Goal: Task Accomplishment & Management: Complete application form

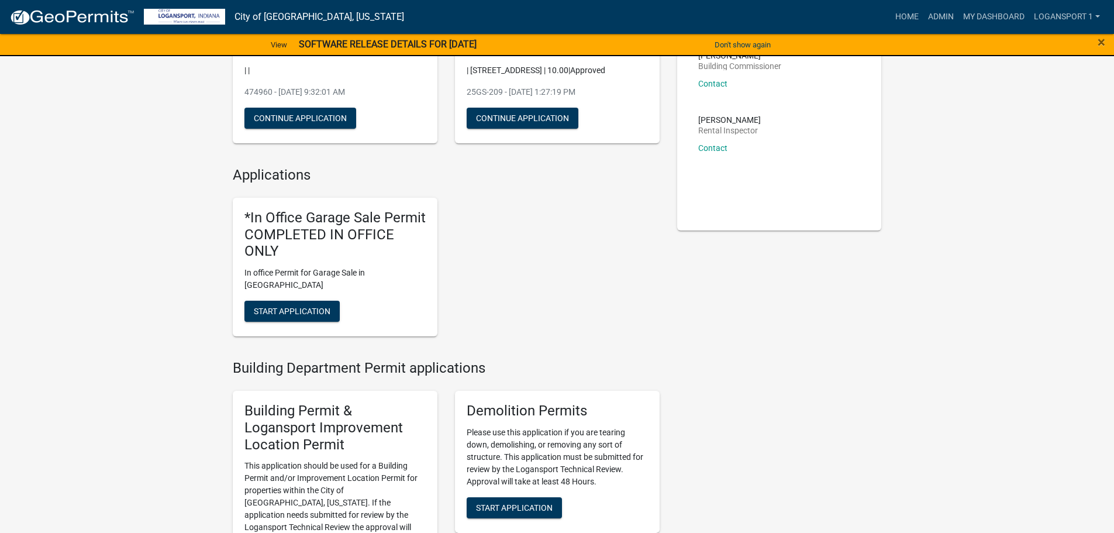
scroll to position [176, 0]
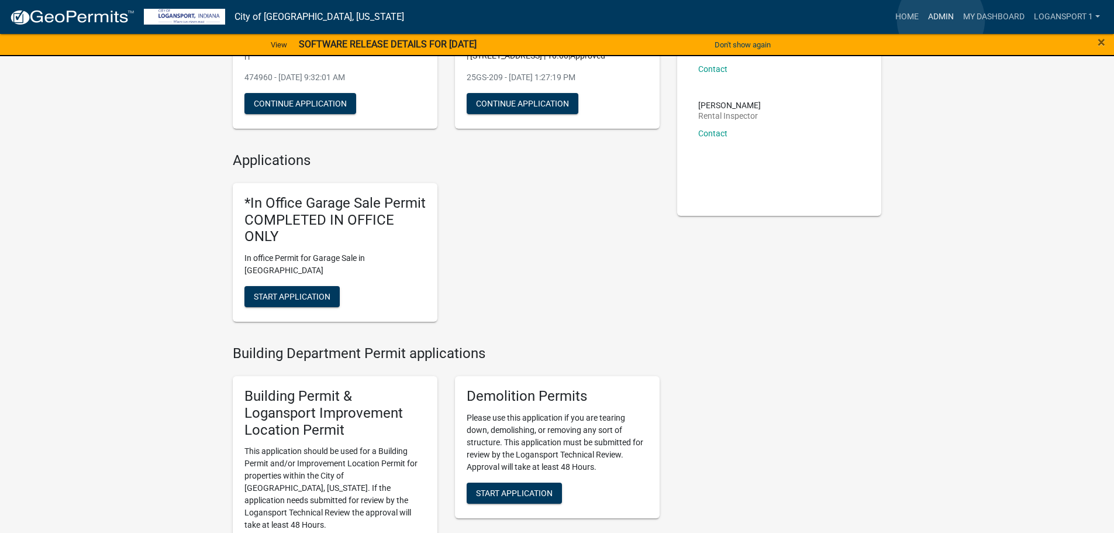
click at [941, 20] on link "Admin" at bounding box center [941, 17] width 35 height 22
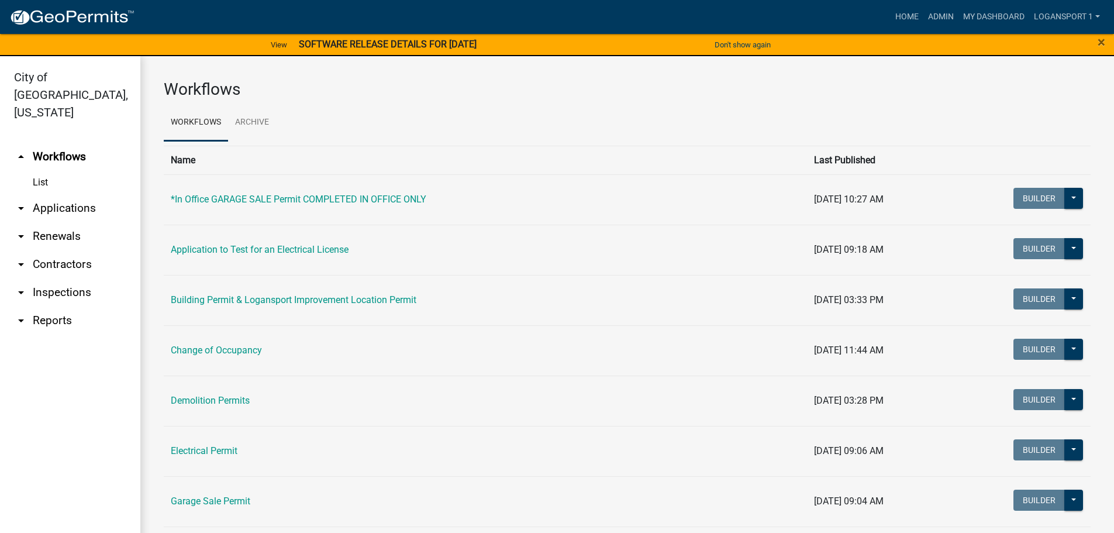
click at [67, 194] on link "arrow_drop_down Applications" at bounding box center [70, 208] width 140 height 28
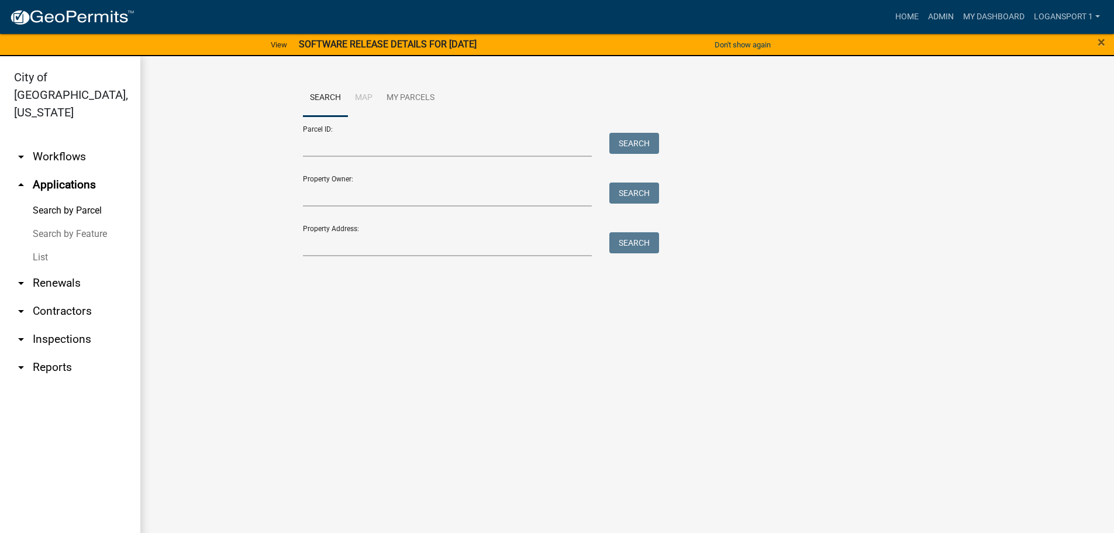
click at [45, 246] on link "List" at bounding box center [70, 257] width 140 height 23
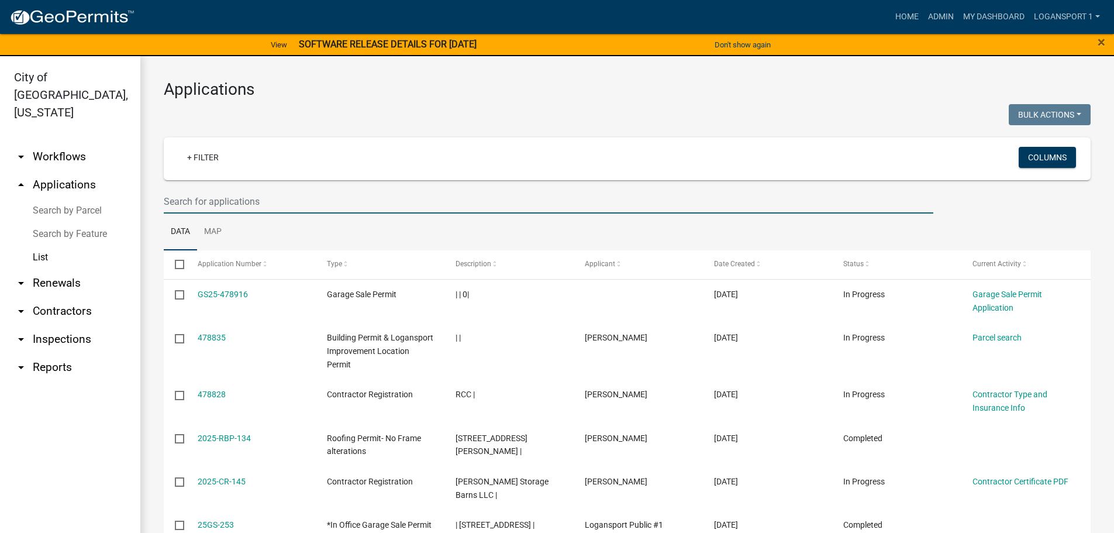
click at [221, 201] on input "text" at bounding box center [549, 202] width 770 height 24
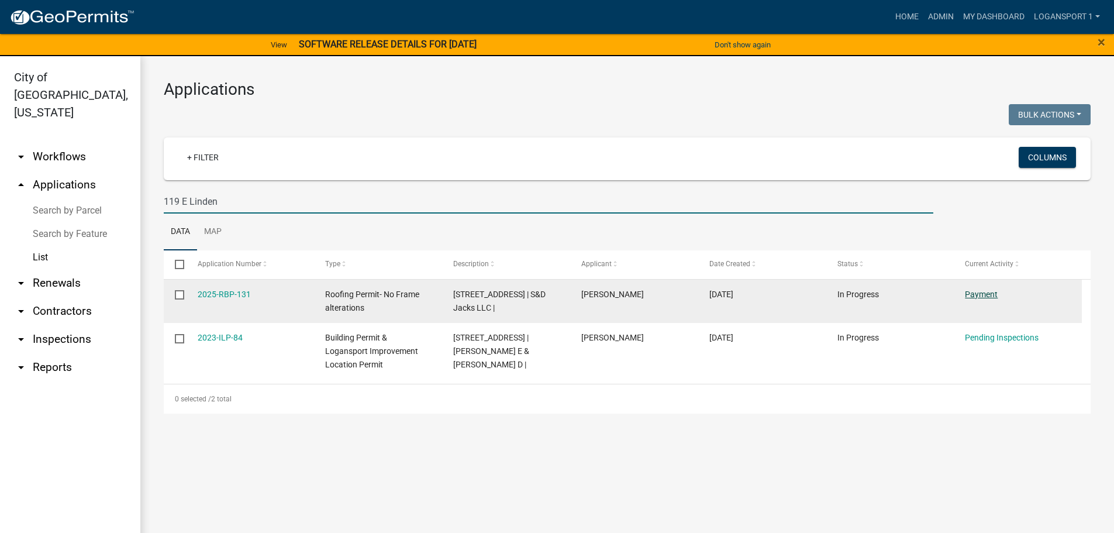
type input "119 E Linden"
click at [985, 291] on link "Payment" at bounding box center [981, 294] width 33 height 9
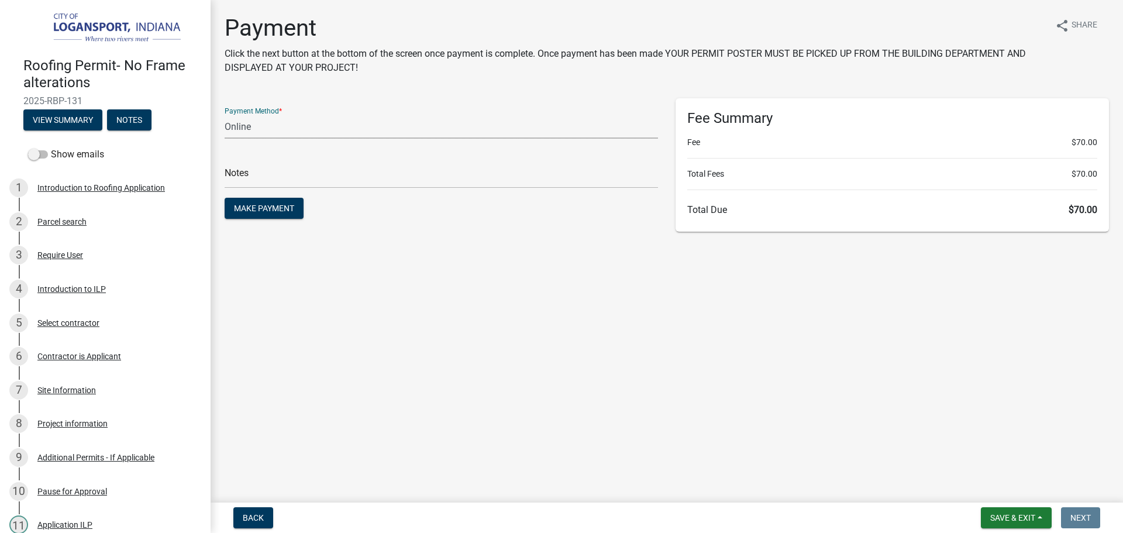
click at [275, 127] on select "Credit Card POS Check Cash Online" at bounding box center [441, 127] width 433 height 24
select select "2: 1"
click at [225, 115] on select "Credit Card POS Check Cash Online" at bounding box center [441, 127] width 433 height 24
click at [266, 177] on input "text" at bounding box center [441, 176] width 433 height 24
type input "118355"
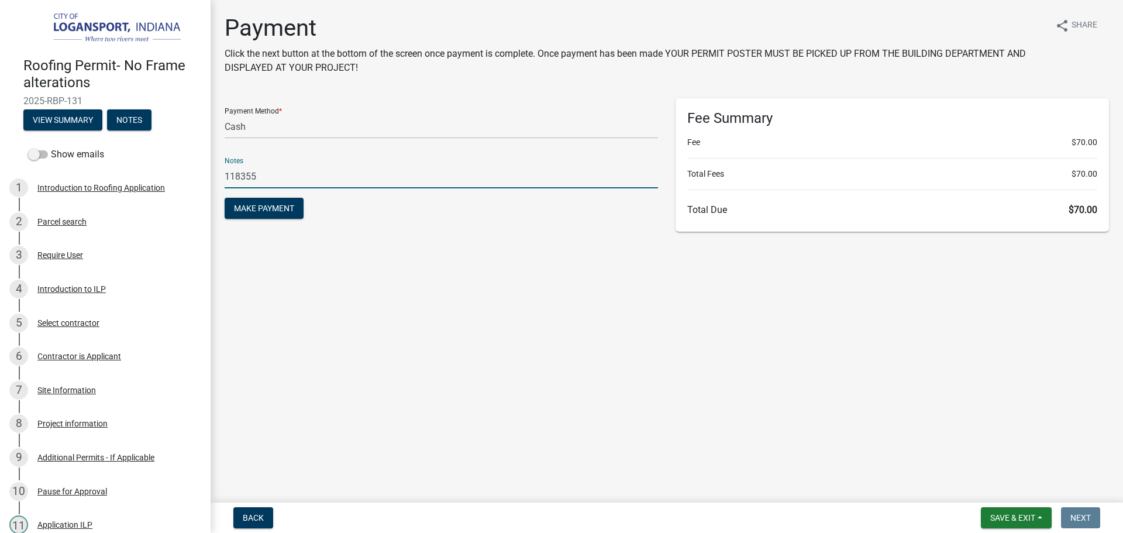
click at [225, 198] on button "Make Payment" at bounding box center [264, 208] width 79 height 21
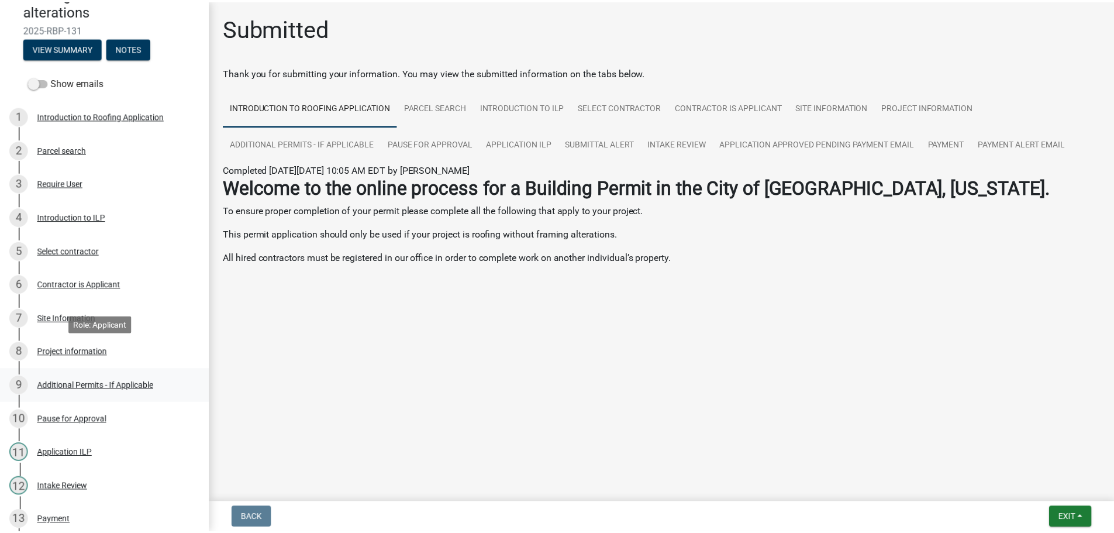
scroll to position [176, 0]
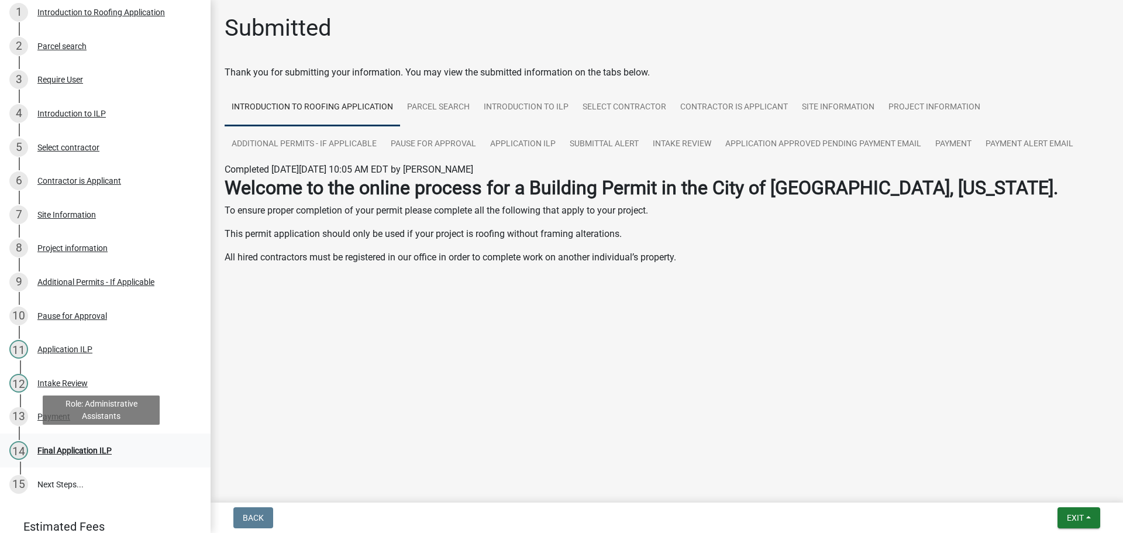
click at [68, 446] on div "Final Application ILP" at bounding box center [74, 450] width 74 height 8
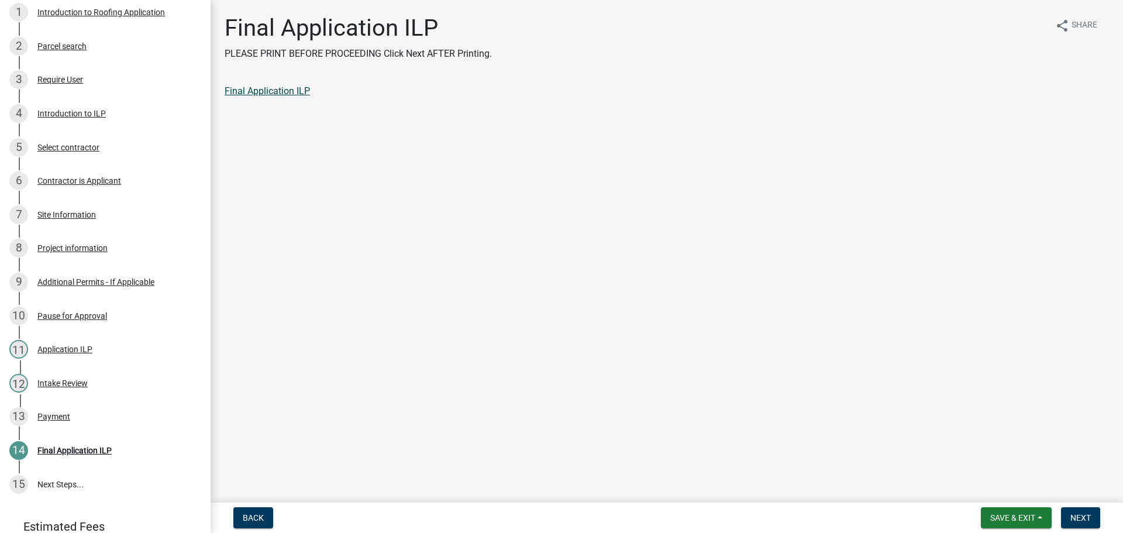
click at [269, 91] on link "Final Application ILP" at bounding box center [267, 90] width 85 height 11
click at [1086, 512] on button "Next" at bounding box center [1080, 517] width 39 height 21
